Goal: Find contact information: Find contact information

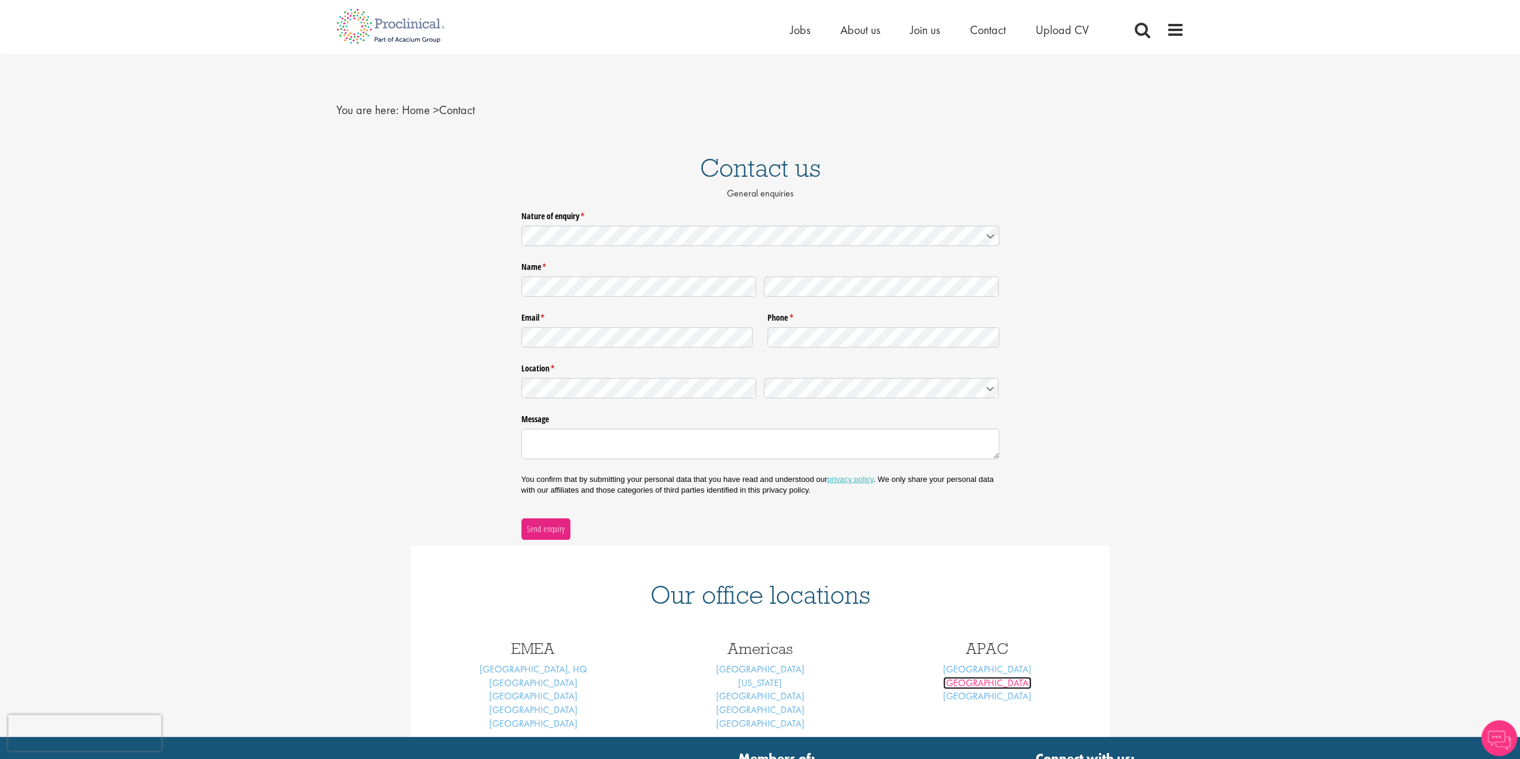
click at [996, 682] on link "Sydney" at bounding box center [987, 683] width 88 height 13
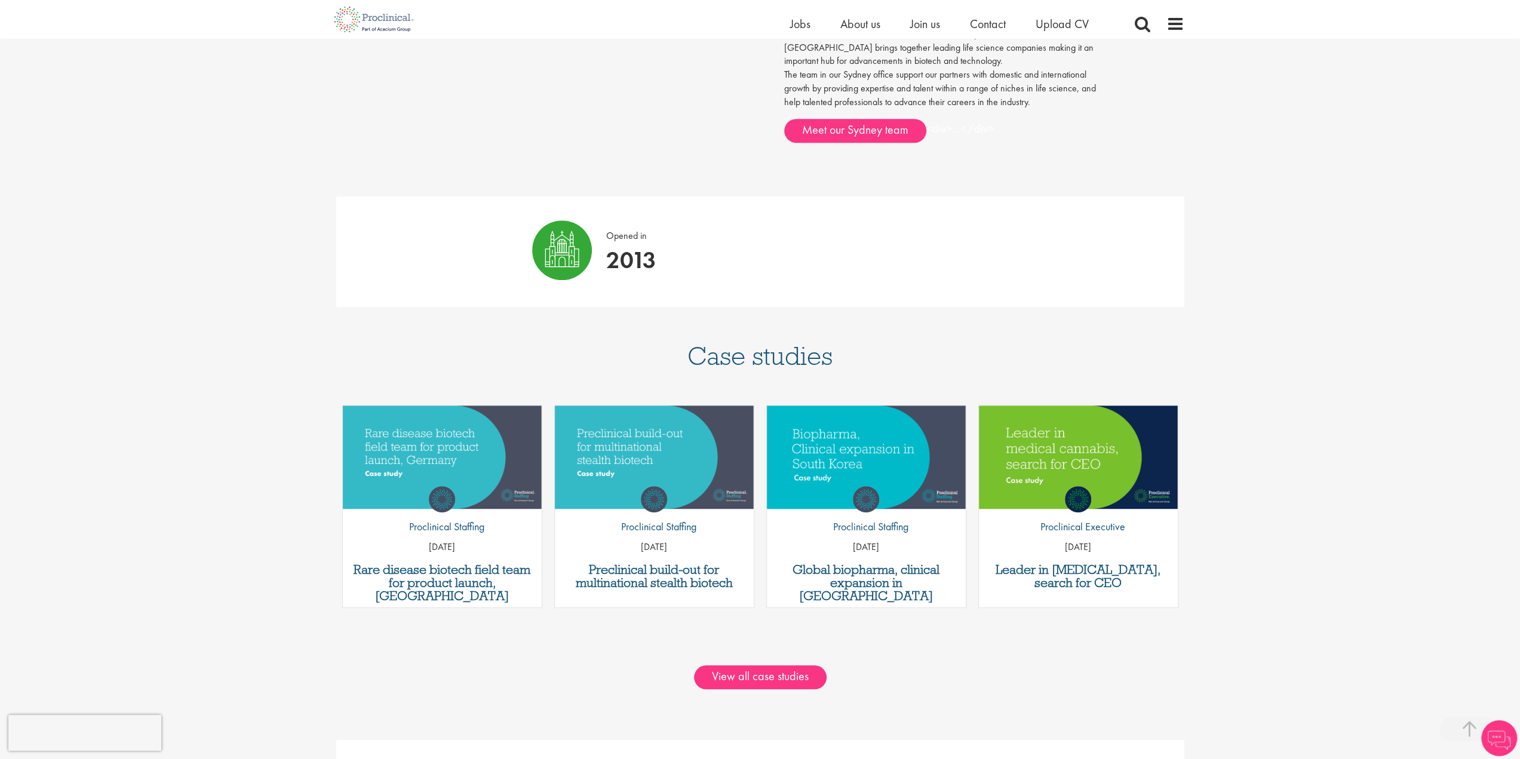
scroll to position [956, 0]
